Goal: Navigation & Orientation: Find specific page/section

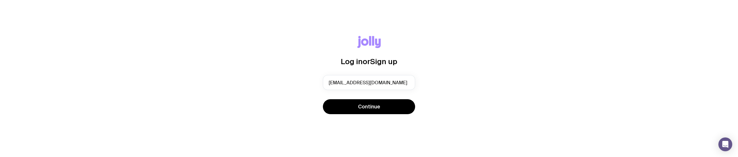
type input "[EMAIL_ADDRESS][DOMAIN_NAME]"
click at [323, 99] on button "Continue" at bounding box center [369, 106] width 92 height 15
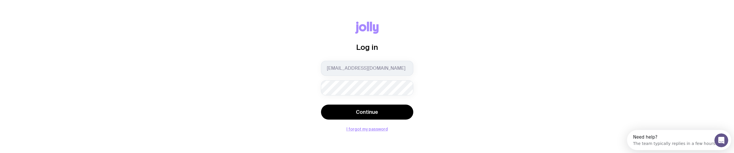
click at [321, 105] on button "Continue" at bounding box center [367, 112] width 92 height 15
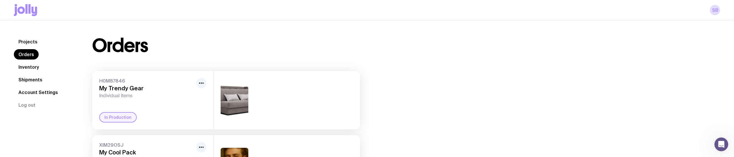
click at [27, 42] on link "Projects" at bounding box center [28, 42] width 28 height 10
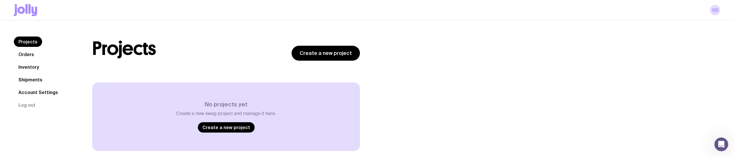
click at [25, 59] on link "Orders" at bounding box center [26, 54] width 25 height 10
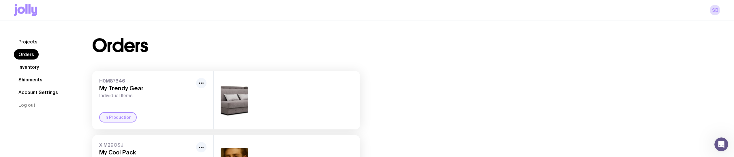
click at [32, 44] on link "Projects" at bounding box center [28, 42] width 28 height 10
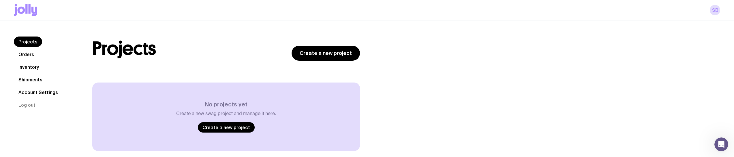
click at [27, 53] on link "Orders" at bounding box center [26, 54] width 25 height 10
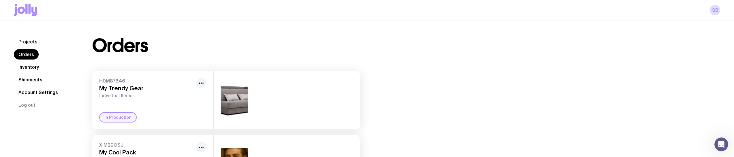
click at [38, 40] on link "Projects" at bounding box center [28, 42] width 28 height 10
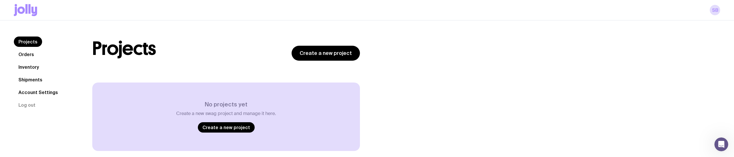
click at [31, 52] on link "Orders" at bounding box center [26, 54] width 25 height 10
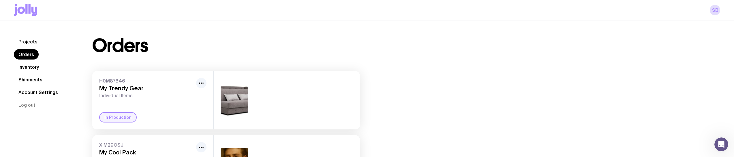
click at [20, 8] on icon at bounding box center [21, 10] width 7 height 7
